Goal: Task Accomplishment & Management: Manage account settings

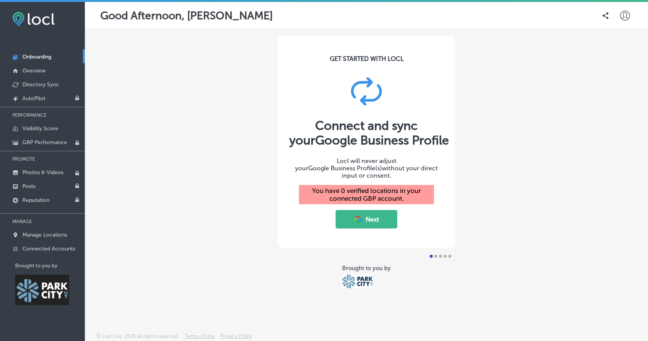
click at [376, 217] on button "Next" at bounding box center [366, 219] width 62 height 19
click at [623, 16] on icon at bounding box center [625, 16] width 10 height 10
click at [613, 46] on p "My Account" at bounding box center [613, 43] width 35 height 9
select select "US"
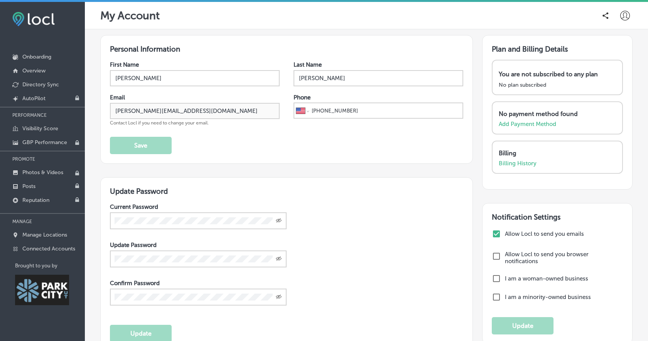
click at [627, 15] on icon at bounding box center [625, 16] width 10 height 10
click at [633, 83] on li "Log Out" at bounding box center [610, 83] width 53 height 18
